Goal: Book appointment/travel/reservation

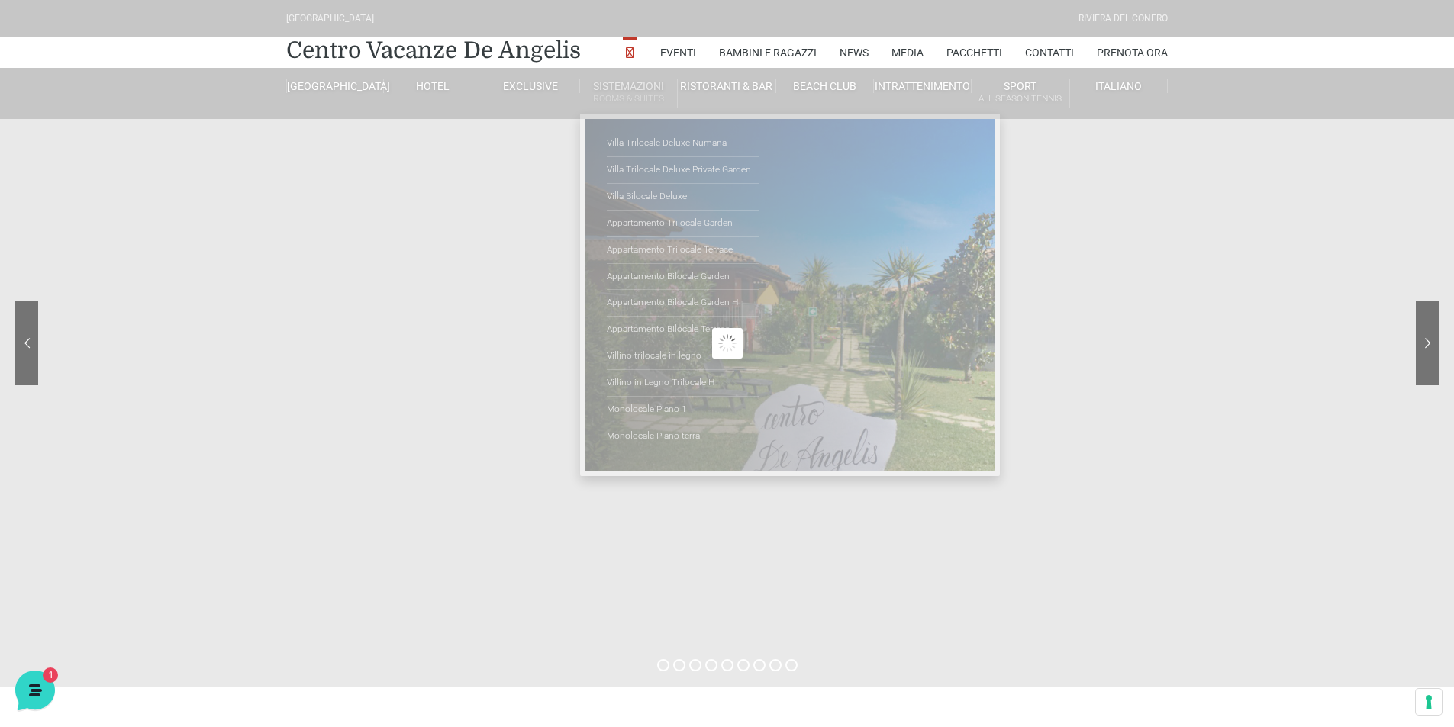
click at [633, 85] on link "Sistemazioni Rooms & Suites" at bounding box center [629, 93] width 98 height 28
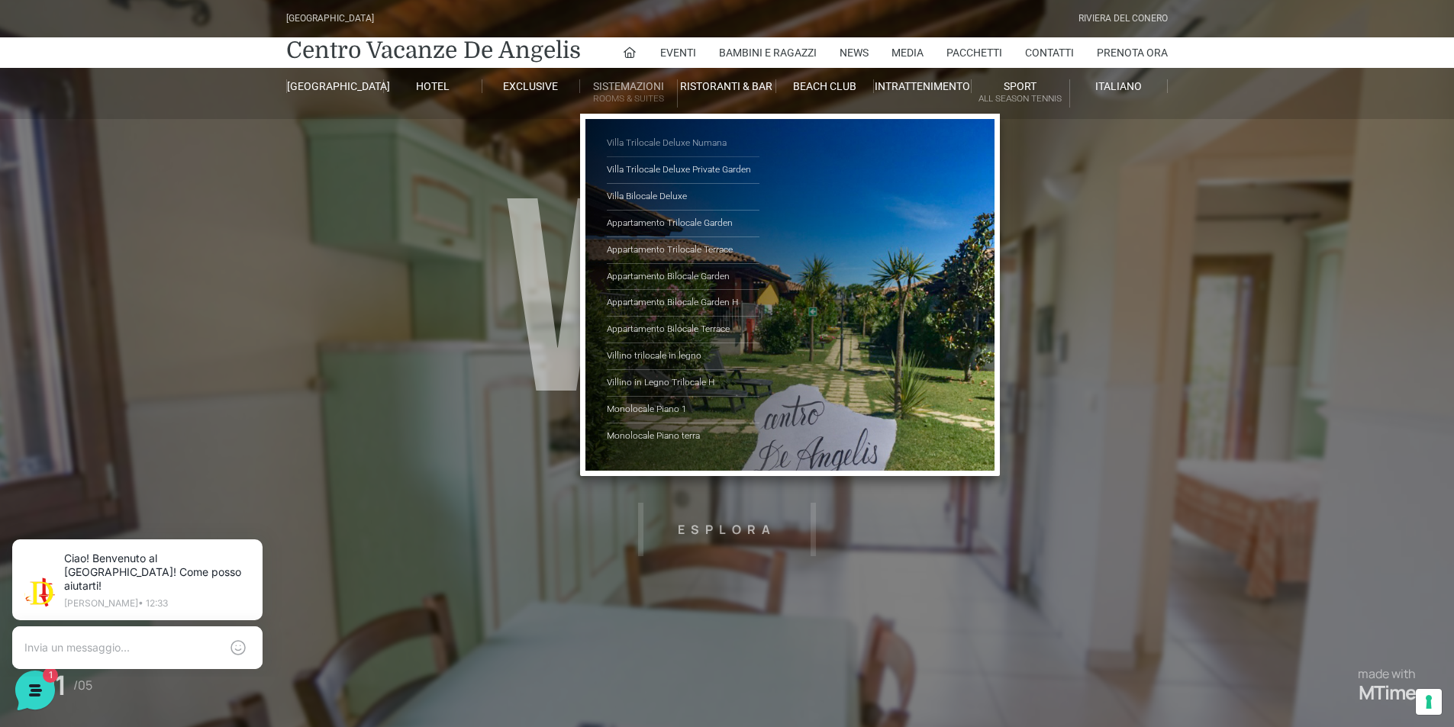
click at [651, 139] on link "Villa Trilocale Deluxe Numana" at bounding box center [683, 144] width 153 height 27
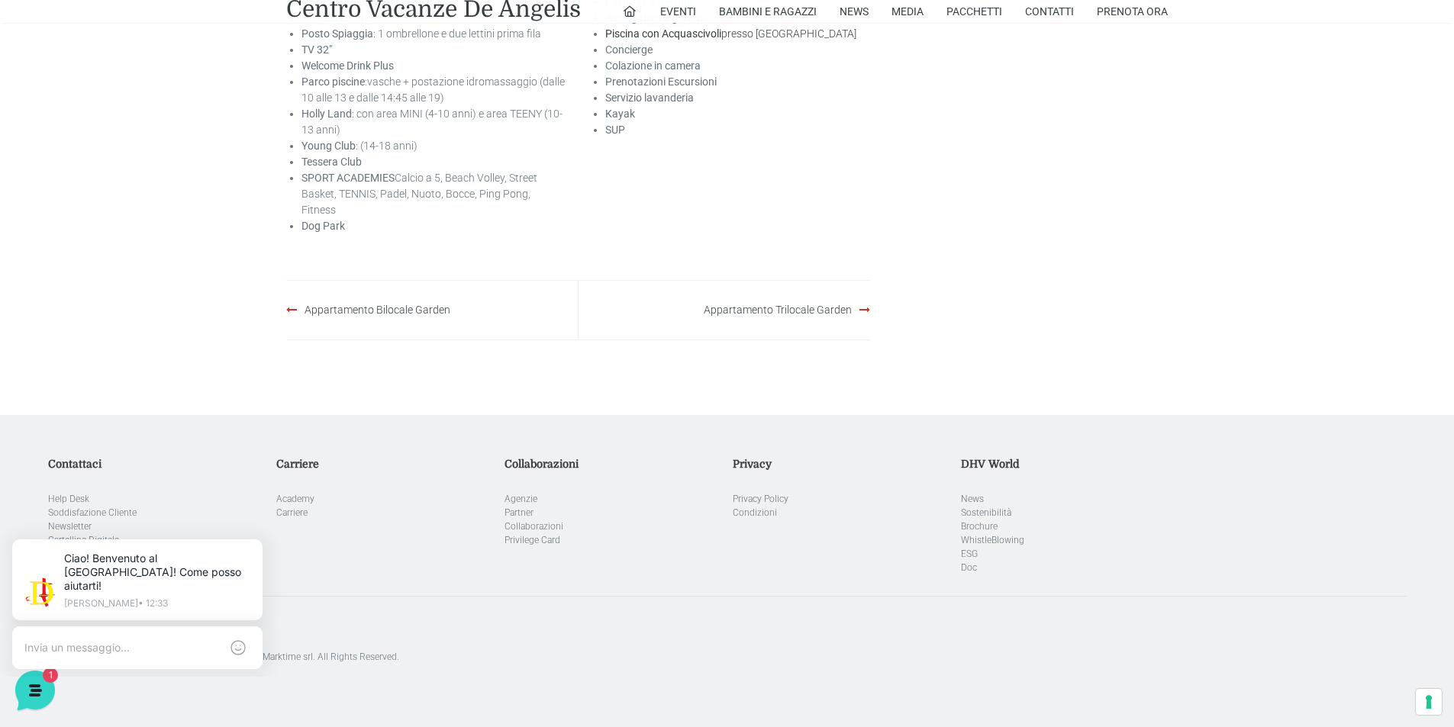
scroll to position [2696, 0]
